Goal: Task Accomplishment & Management: Use online tool/utility

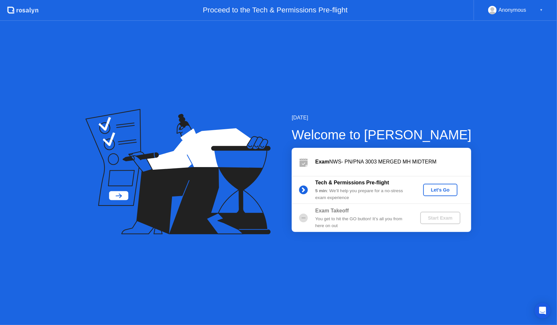
click at [439, 192] on div "Let's Go" at bounding box center [440, 189] width 29 height 5
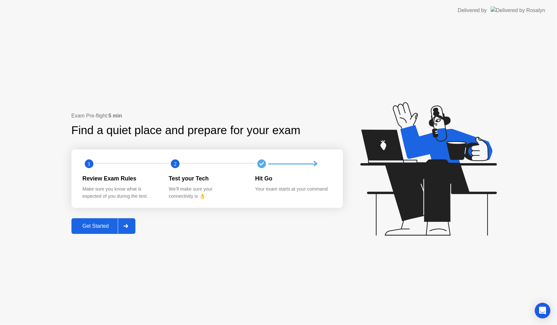
click at [124, 227] on div at bounding box center [126, 226] width 16 height 15
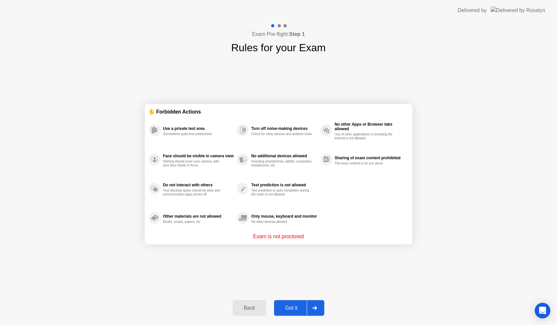
click at [300, 308] on div "Got it" at bounding box center [291, 308] width 31 height 6
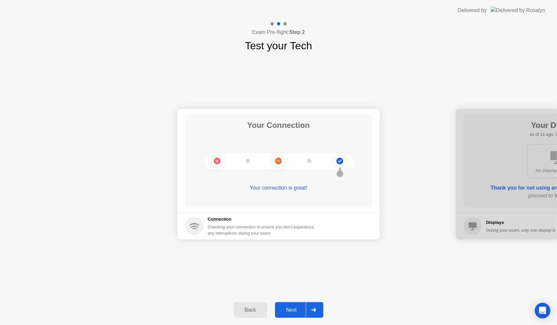
click at [314, 319] on div "Back Next" at bounding box center [278, 310] width 557 height 30
click at [314, 310] on icon at bounding box center [314, 310] width 5 height 4
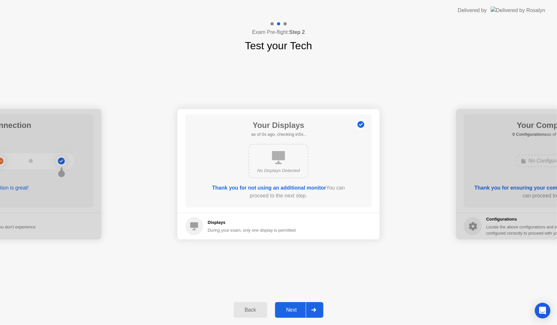
click at [314, 310] on icon at bounding box center [314, 310] width 5 height 4
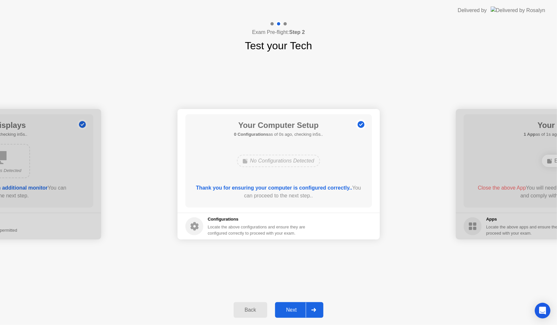
click at [314, 310] on icon at bounding box center [314, 310] width 5 height 4
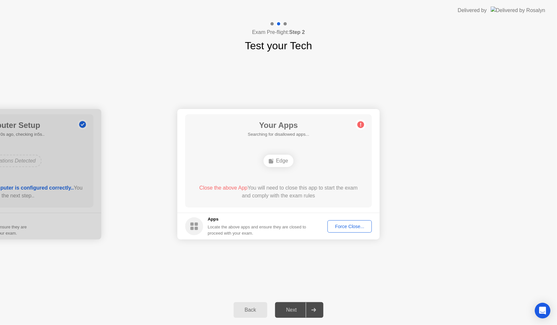
click at [314, 310] on icon at bounding box center [314, 310] width 5 height 4
click at [351, 224] on div "Force Close..." at bounding box center [350, 226] width 40 height 5
click at [351, 227] on div "Force Close..." at bounding box center [350, 226] width 40 height 5
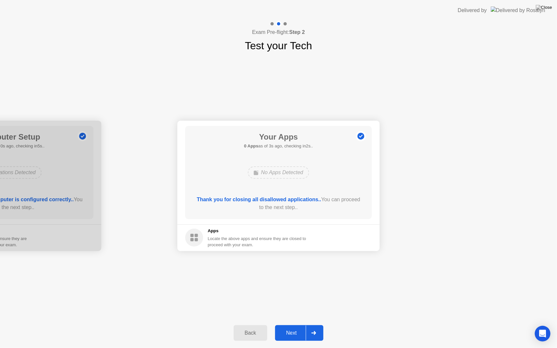
click at [315, 325] on icon at bounding box center [314, 333] width 5 height 4
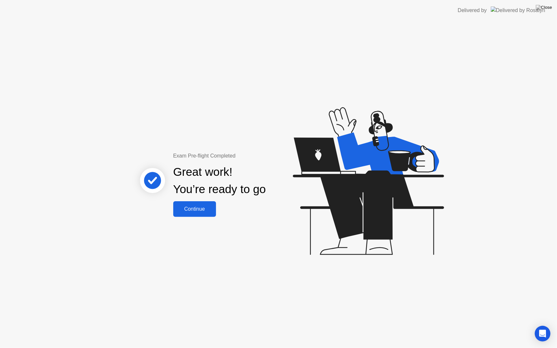
click at [195, 210] on div "Continue" at bounding box center [194, 209] width 39 height 6
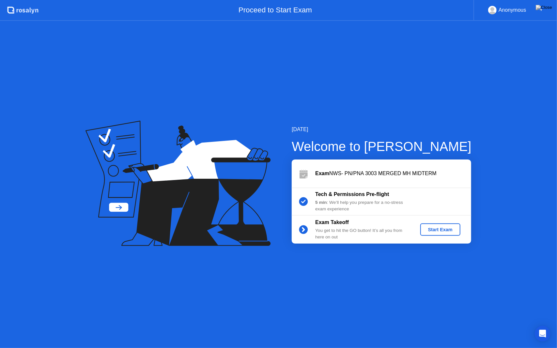
click at [434, 227] on div "Start Exam" at bounding box center [440, 229] width 35 height 5
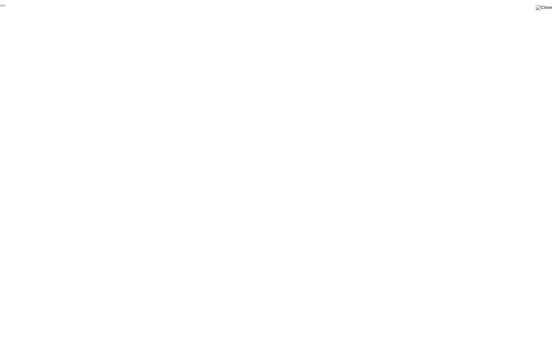
click div "End Proctoring Session"
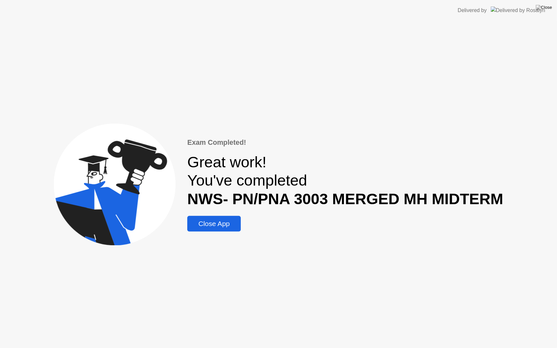
click at [221, 230] on button "Close App" at bounding box center [214, 224] width 54 height 16
